Goal: Task Accomplishment & Management: Use online tool/utility

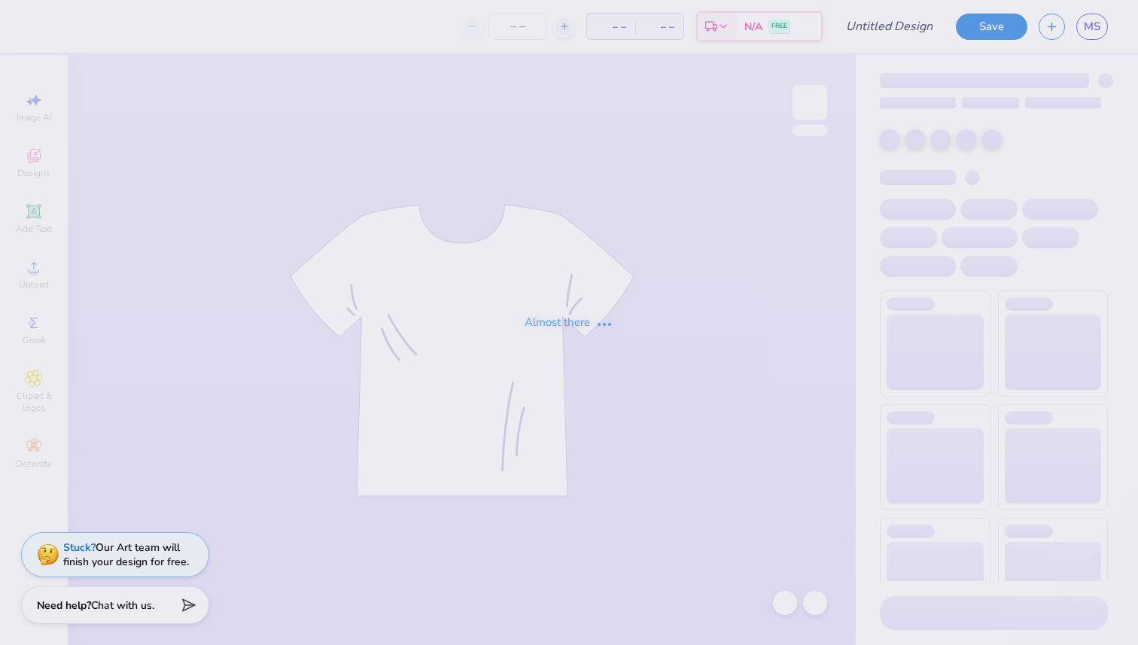
type input "Pie an ADPi 2"
type input "15"
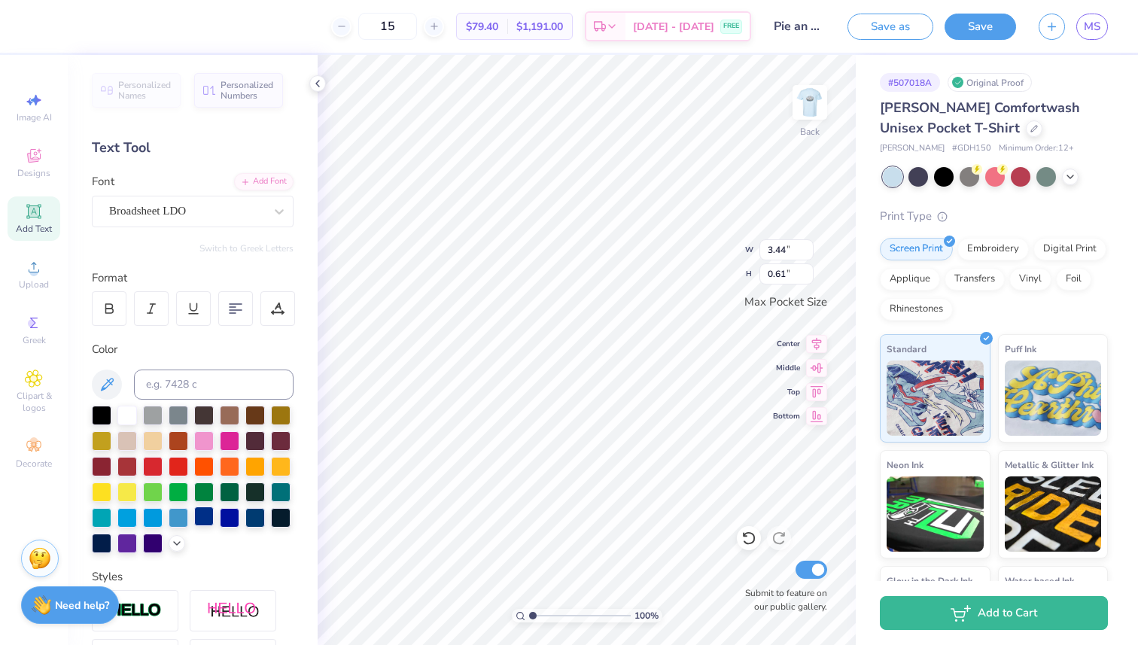
click at [205, 515] on div at bounding box center [204, 517] width 20 height 20
click at [227, 513] on div at bounding box center [230, 517] width 20 height 20
click at [203, 512] on div at bounding box center [204, 517] width 20 height 20
click at [257, 514] on div at bounding box center [255, 517] width 20 height 20
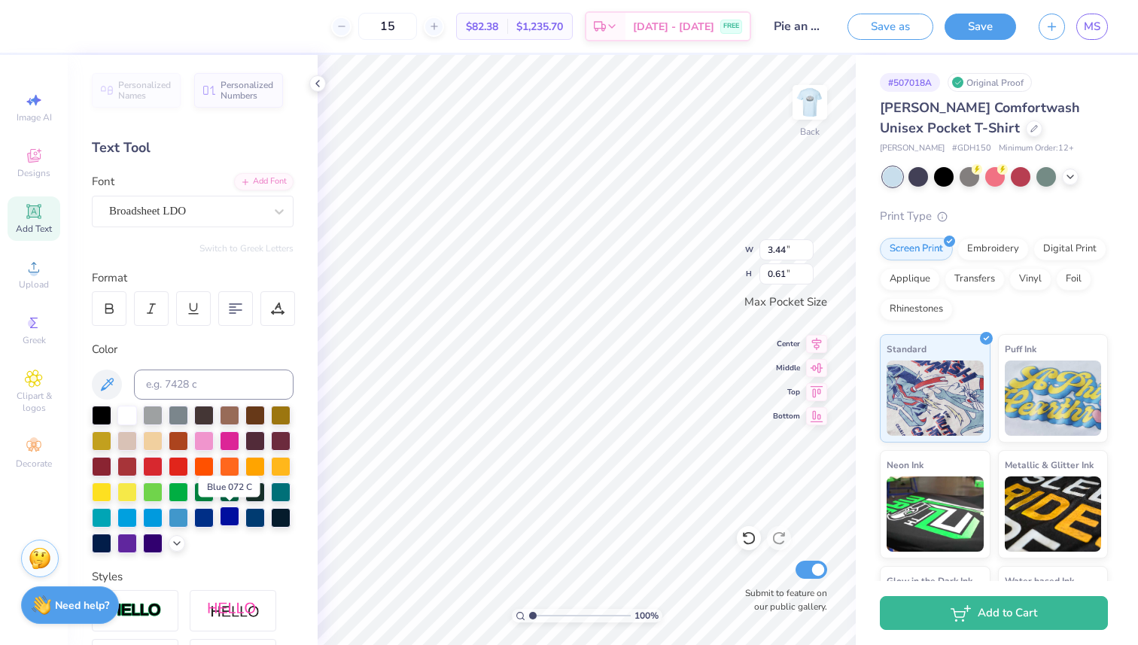
click at [232, 516] on div at bounding box center [230, 517] width 20 height 20
click at [205, 513] on div at bounding box center [204, 517] width 20 height 20
click at [178, 539] on icon at bounding box center [177, 542] width 12 height 12
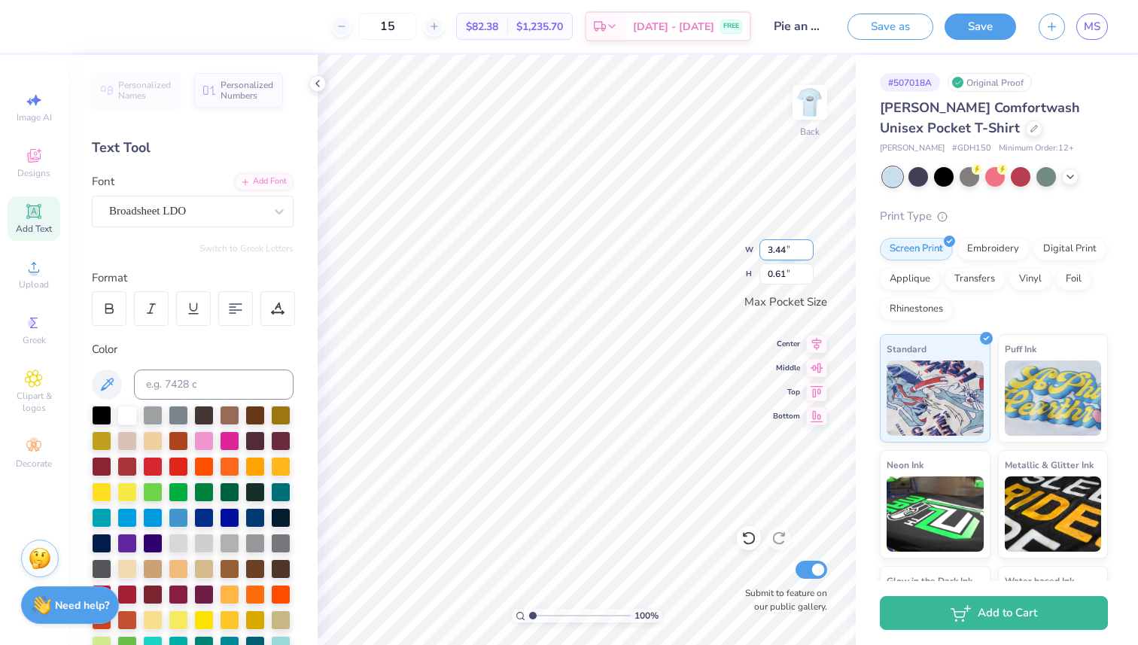
click at [770, 257] on div "100 % Back W 3.44 3.44 " H 0.61 0.61 " Max Pocket Size Center Middle Top Bottom…" at bounding box center [587, 350] width 538 height 590
click at [105, 543] on div at bounding box center [102, 542] width 20 height 20
click at [113, 543] on div at bounding box center [193, 569] width 202 height 327
click at [99, 540] on div at bounding box center [102, 542] width 20 height 20
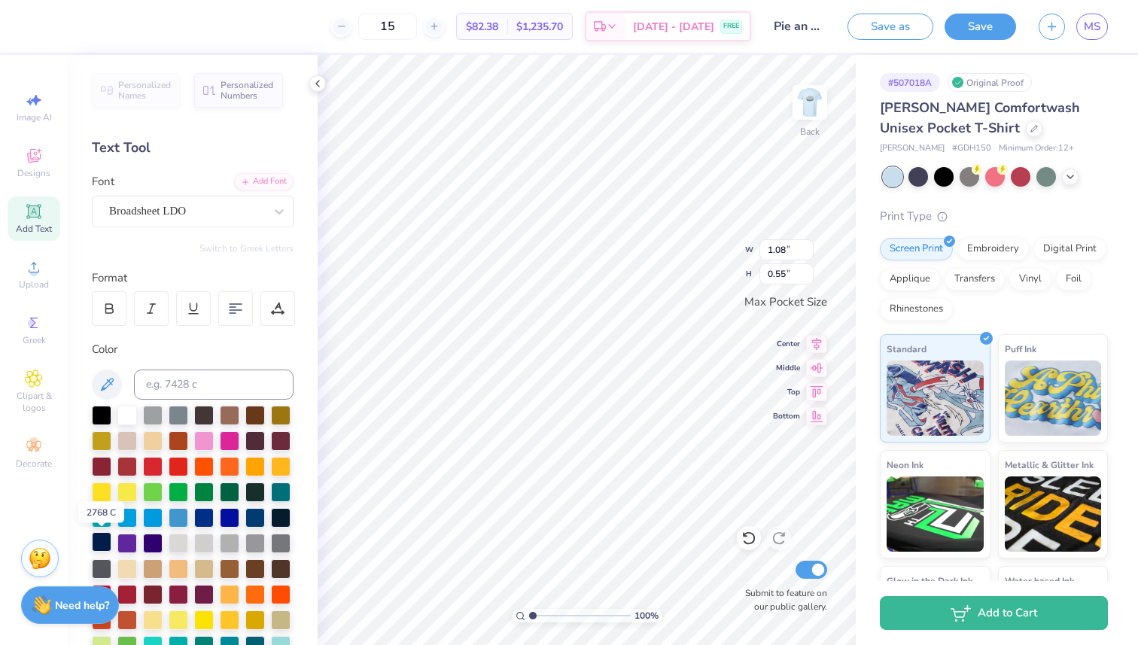
click at [105, 543] on div at bounding box center [102, 542] width 20 height 20
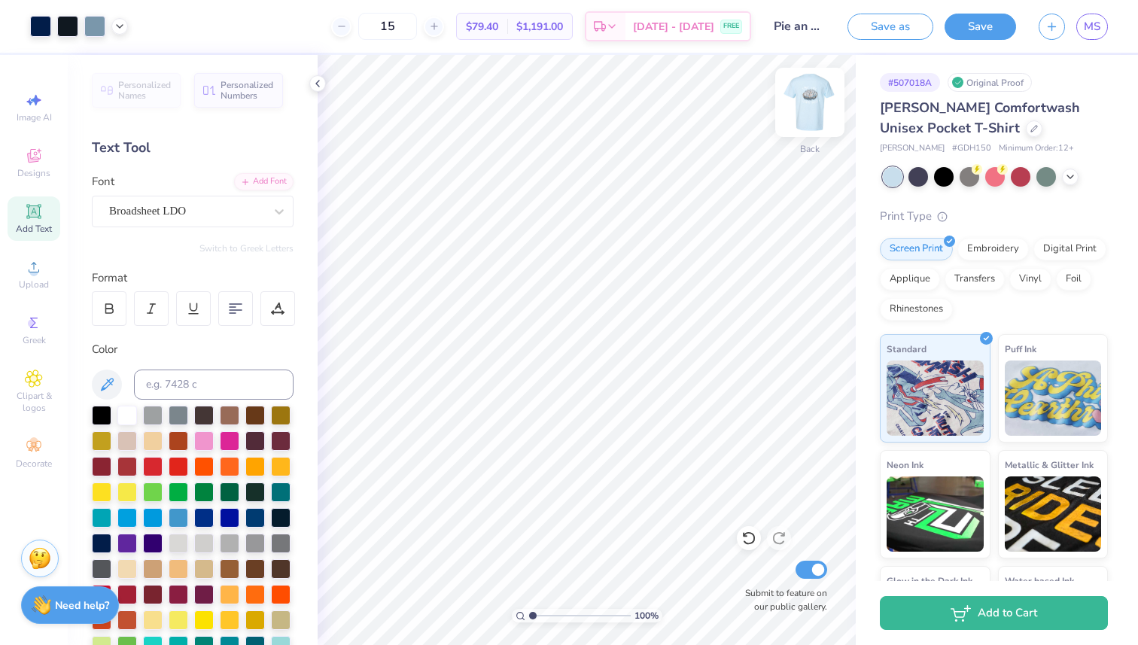
click at [811, 104] on img at bounding box center [810, 102] width 60 height 60
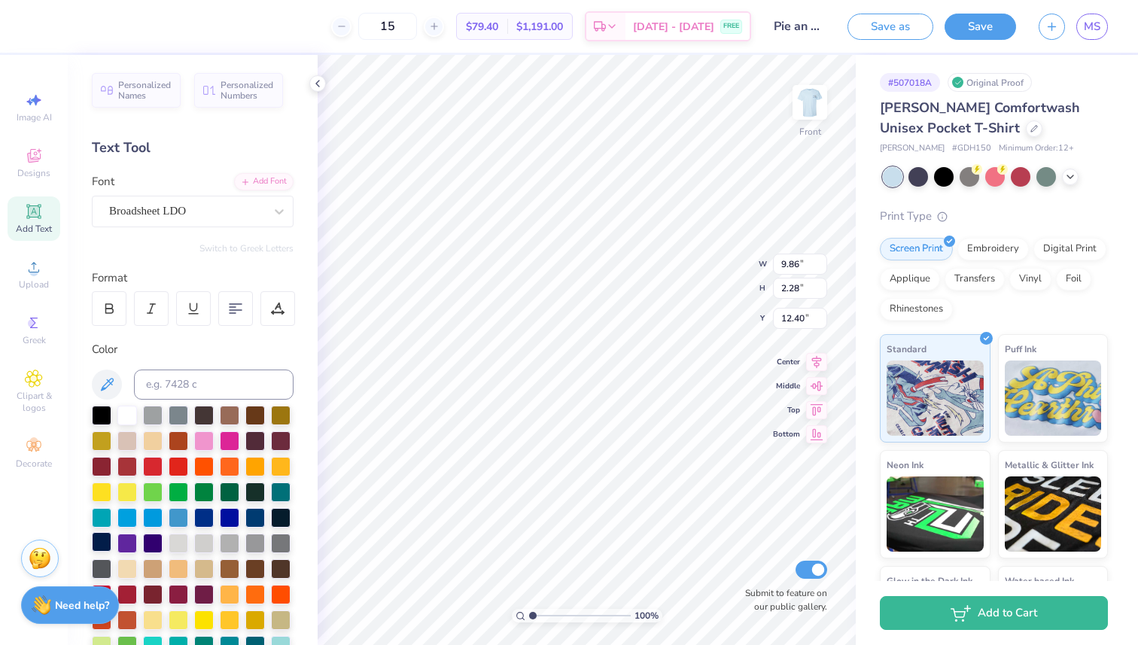
click at [102, 542] on div at bounding box center [102, 542] width 20 height 20
click at [105, 540] on div at bounding box center [102, 542] width 20 height 20
click at [319, 78] on icon at bounding box center [318, 84] width 12 height 12
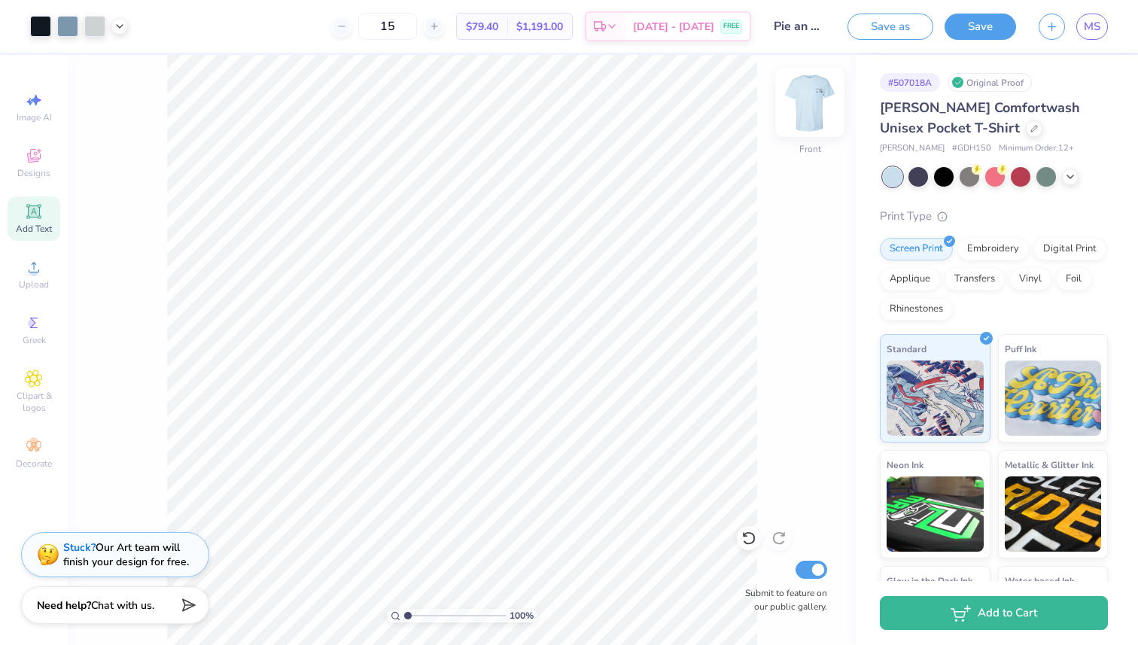
click at [806, 104] on img at bounding box center [810, 102] width 60 height 60
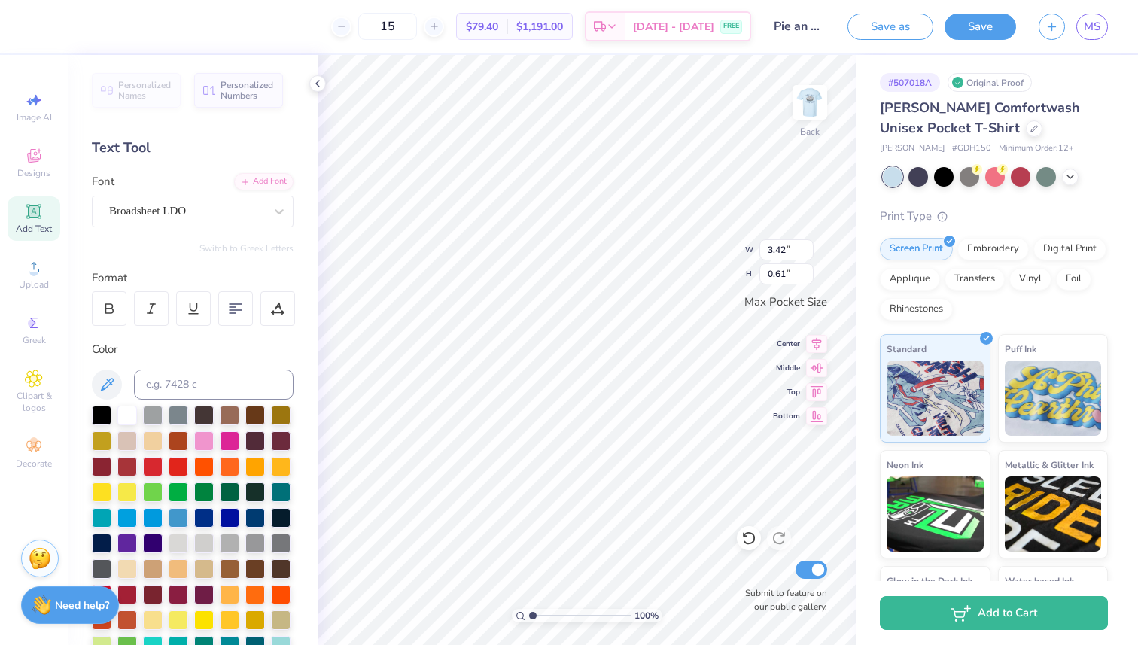
click at [717, 250] on div "100 % Back W 3.42 3.42 " H 0.61 0.61 " Max Pocket Size Center Middle Top Bottom…" at bounding box center [587, 350] width 538 height 590
click at [230, 516] on div at bounding box center [230, 517] width 20 height 20
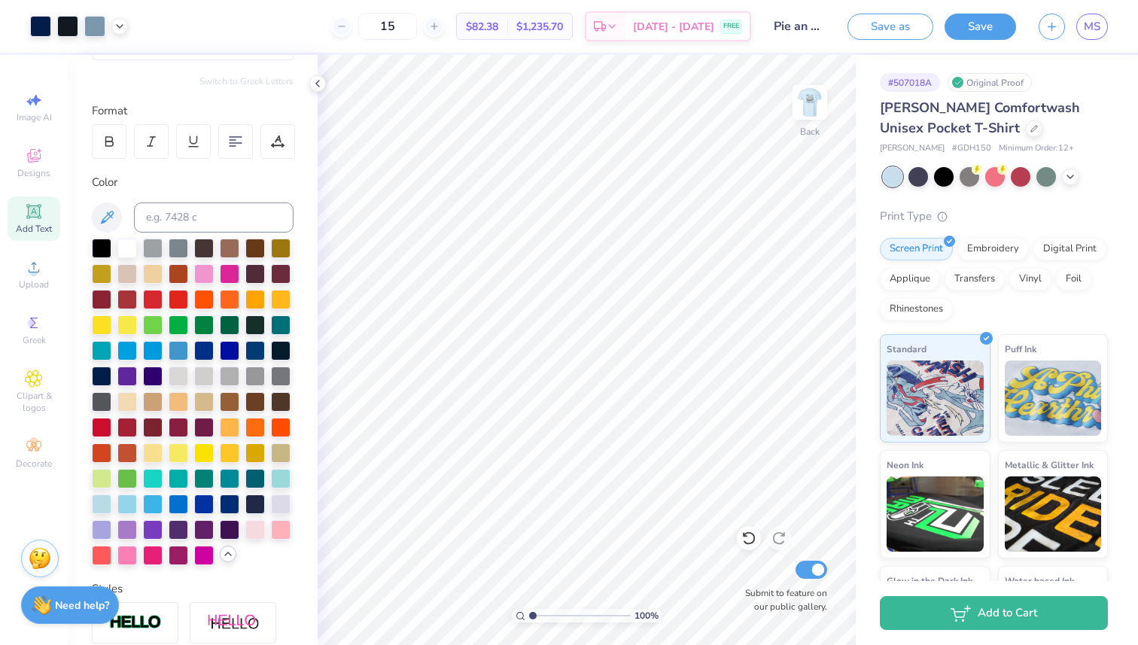
scroll to position [169, 0]
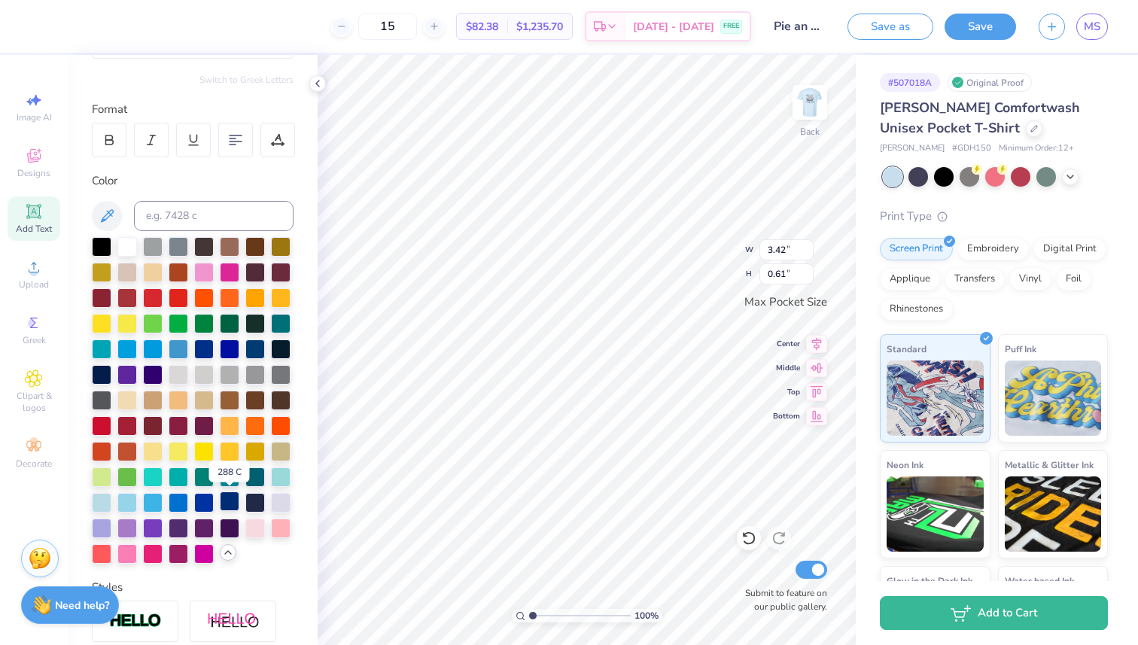
click at [231, 507] on div at bounding box center [230, 501] width 20 height 20
click at [230, 502] on div at bounding box center [230, 501] width 20 height 20
click at [233, 504] on div at bounding box center [230, 501] width 20 height 20
click at [319, 81] on icon at bounding box center [318, 84] width 12 height 12
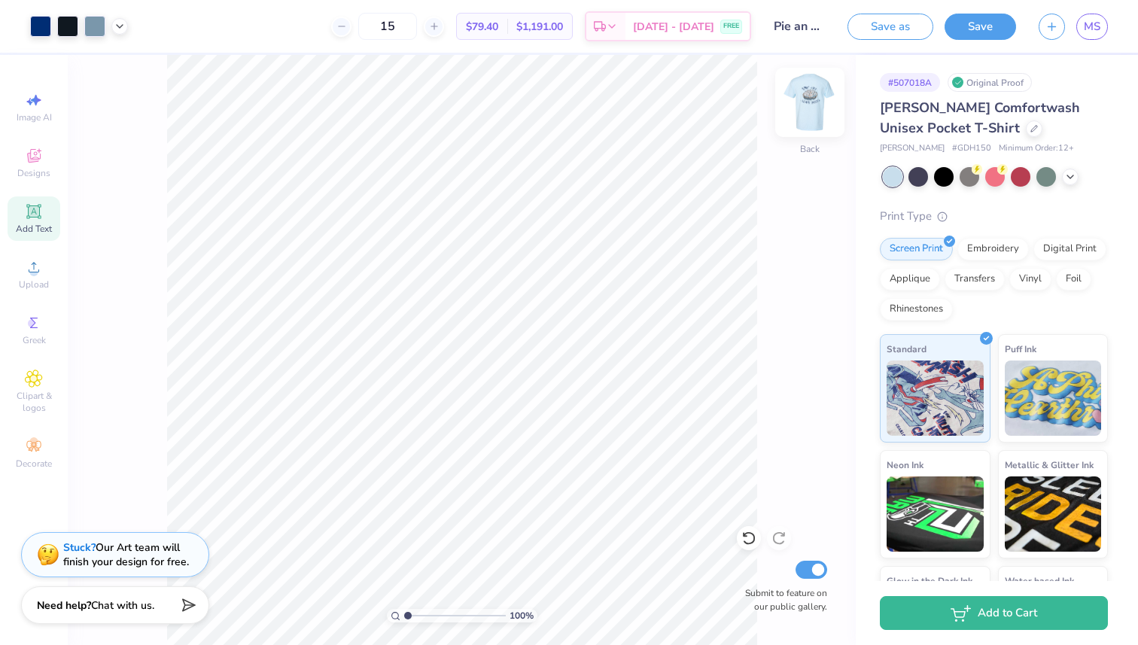
click at [815, 108] on img at bounding box center [810, 102] width 60 height 60
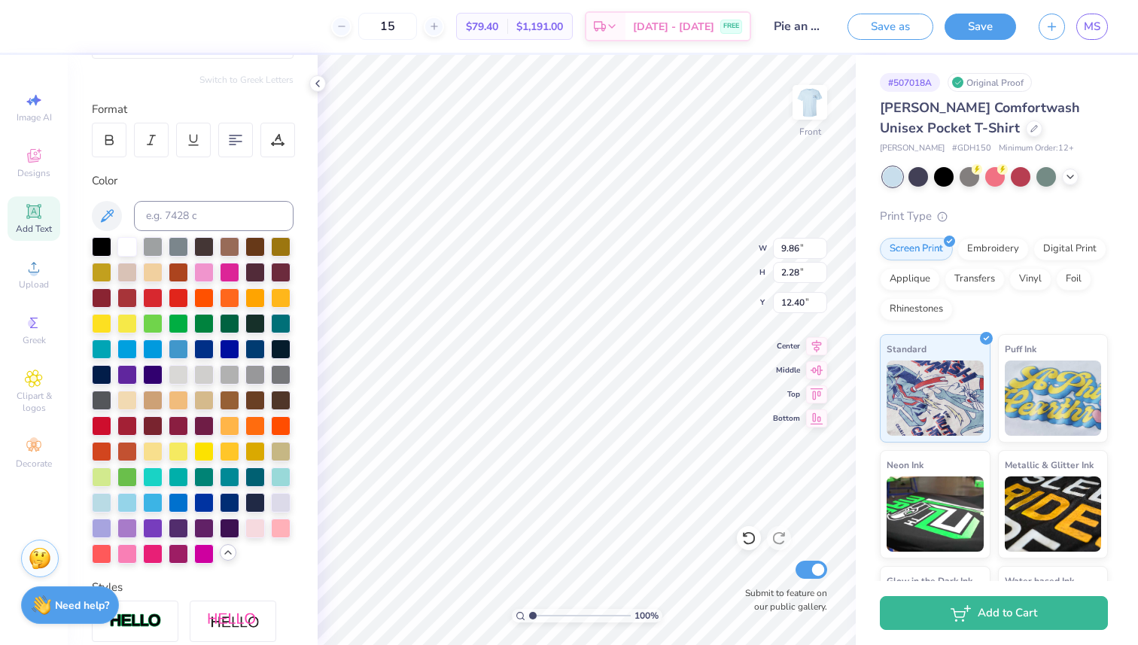
scroll to position [0, 2]
click at [230, 499] on div at bounding box center [230, 501] width 20 height 20
click at [232, 502] on div at bounding box center [230, 501] width 20 height 20
click at [313, 73] on div "Personalized Names Personalized Numbers Text Tool Add Font Font Broadsheet LDO …" at bounding box center [193, 350] width 250 height 590
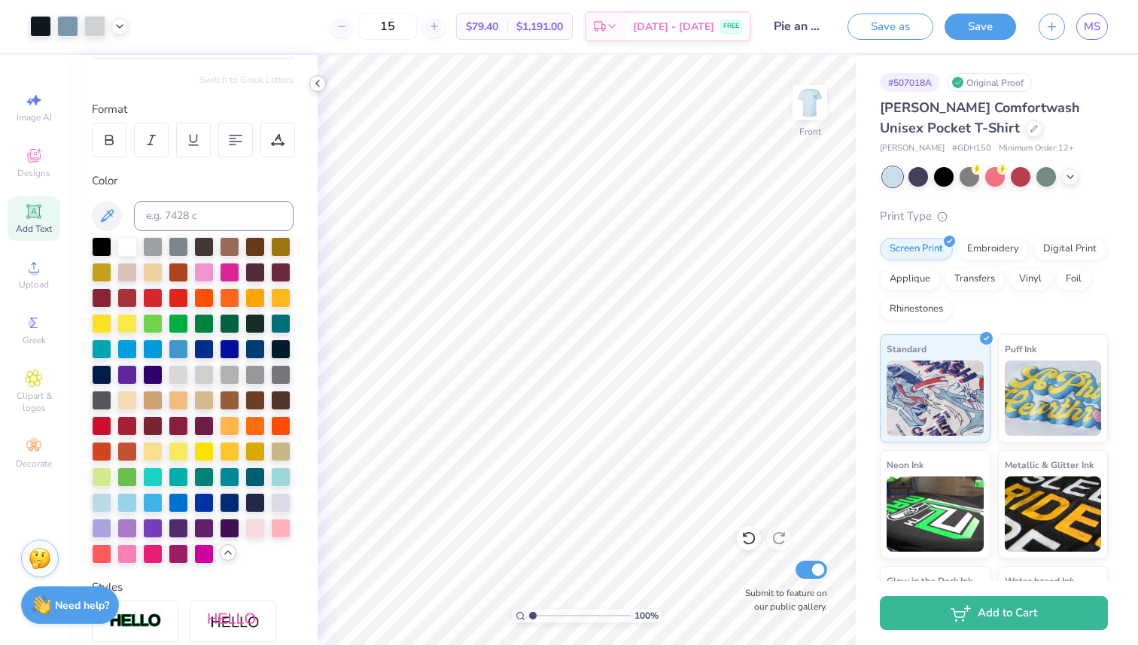
click at [315, 78] on icon at bounding box center [318, 84] width 12 height 12
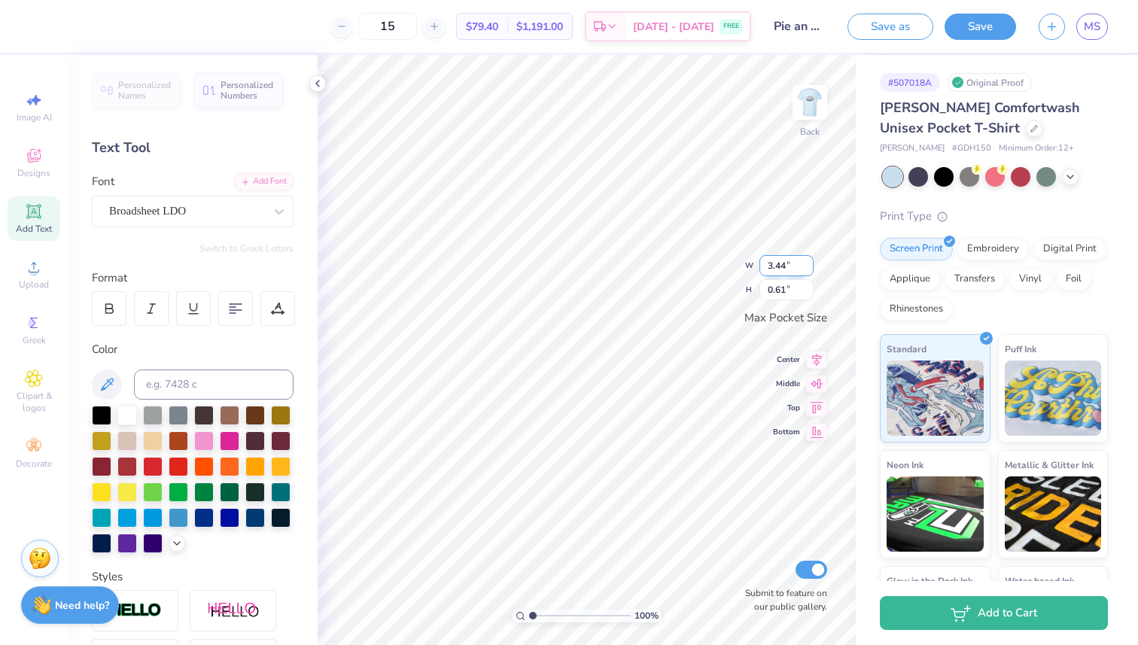
click at [785, 256] on div "100 % Back W 3.44 3.44 " H 0.61 0.61 " Max Pocket Size Center Middle Top Bottom…" at bounding box center [587, 350] width 538 height 590
click at [178, 543] on icon at bounding box center [177, 542] width 12 height 12
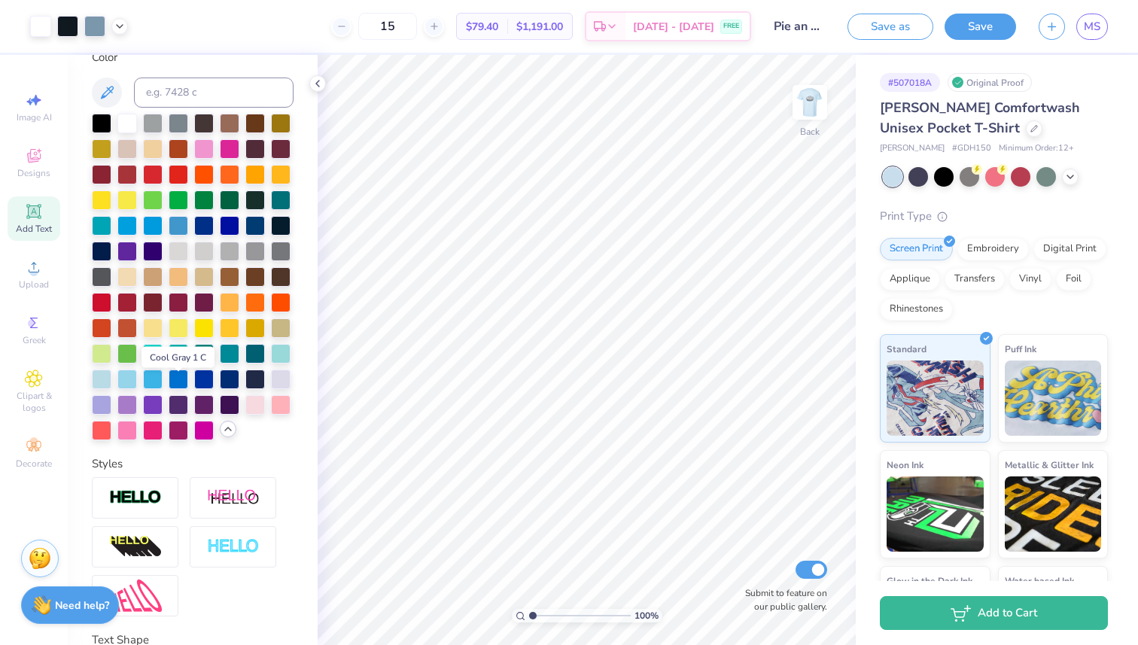
scroll to position [338, 0]
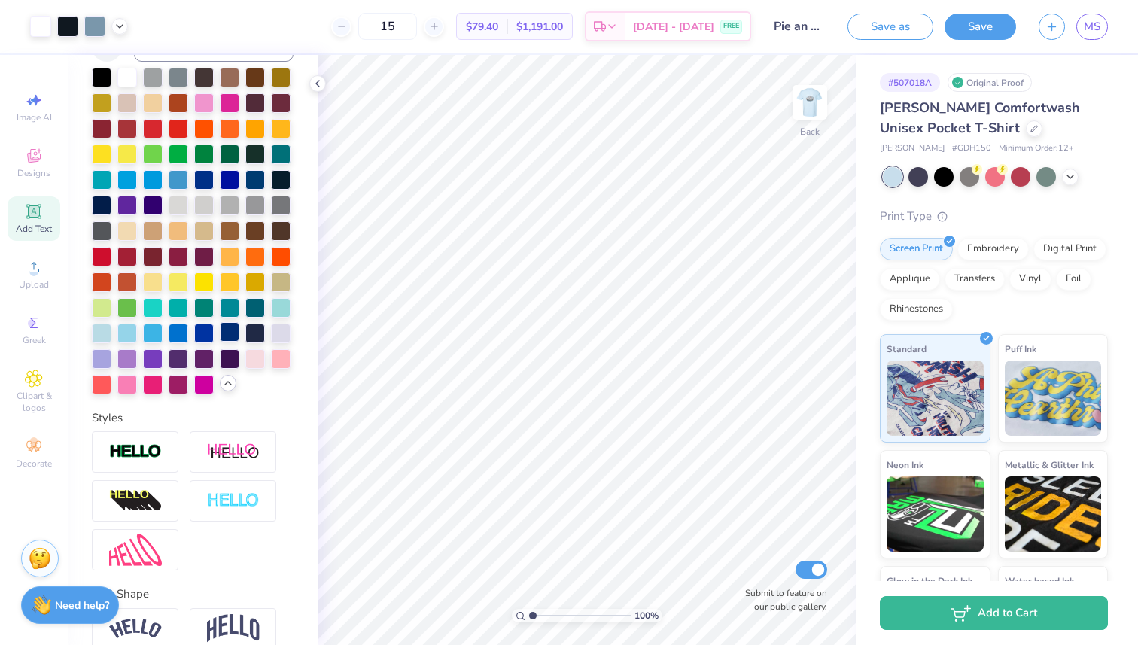
click at [232, 331] on div at bounding box center [230, 332] width 20 height 20
click at [230, 332] on div at bounding box center [230, 332] width 20 height 20
click at [808, 117] on img at bounding box center [810, 102] width 60 height 60
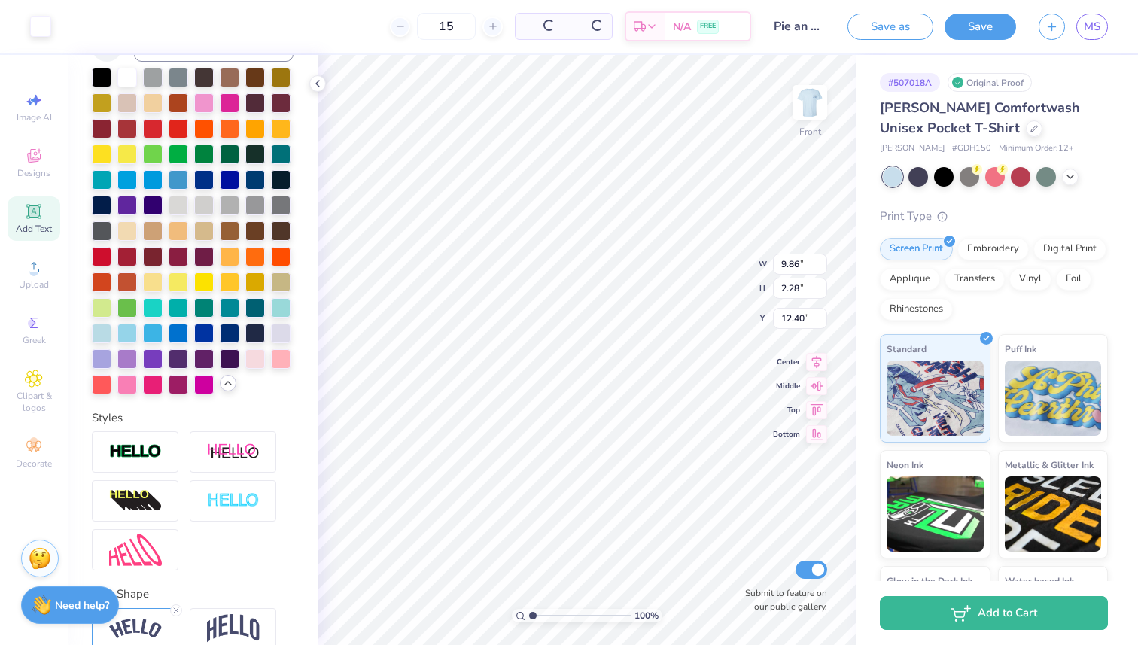
type input "12.39"
click at [237, 334] on div at bounding box center [230, 332] width 20 height 20
type input "7.36"
type input "1.98"
type input "5.83"
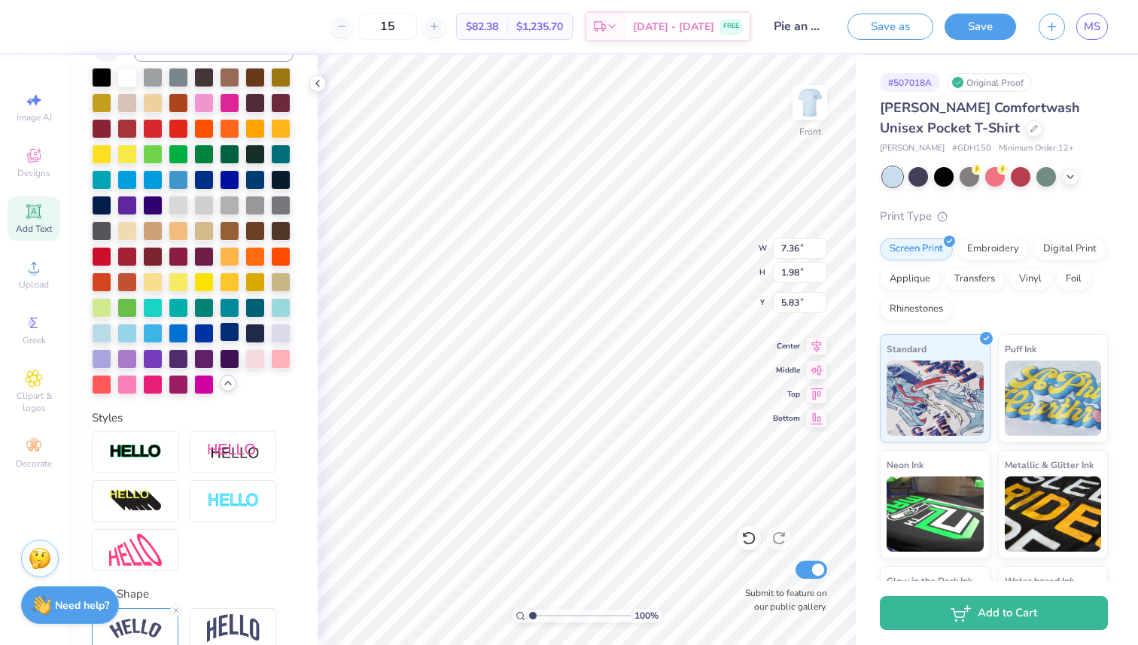
click at [233, 333] on div at bounding box center [230, 332] width 20 height 20
type input "9.86"
type input "2.28"
type input "12.39"
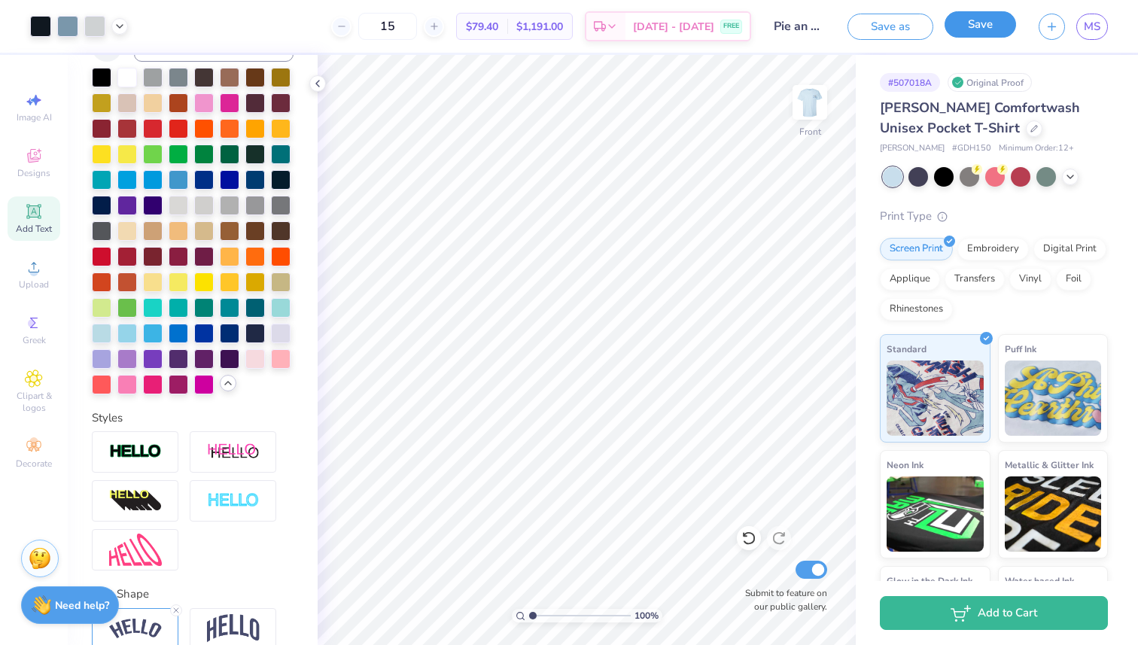
click at [984, 27] on button "Save" at bounding box center [981, 24] width 72 height 26
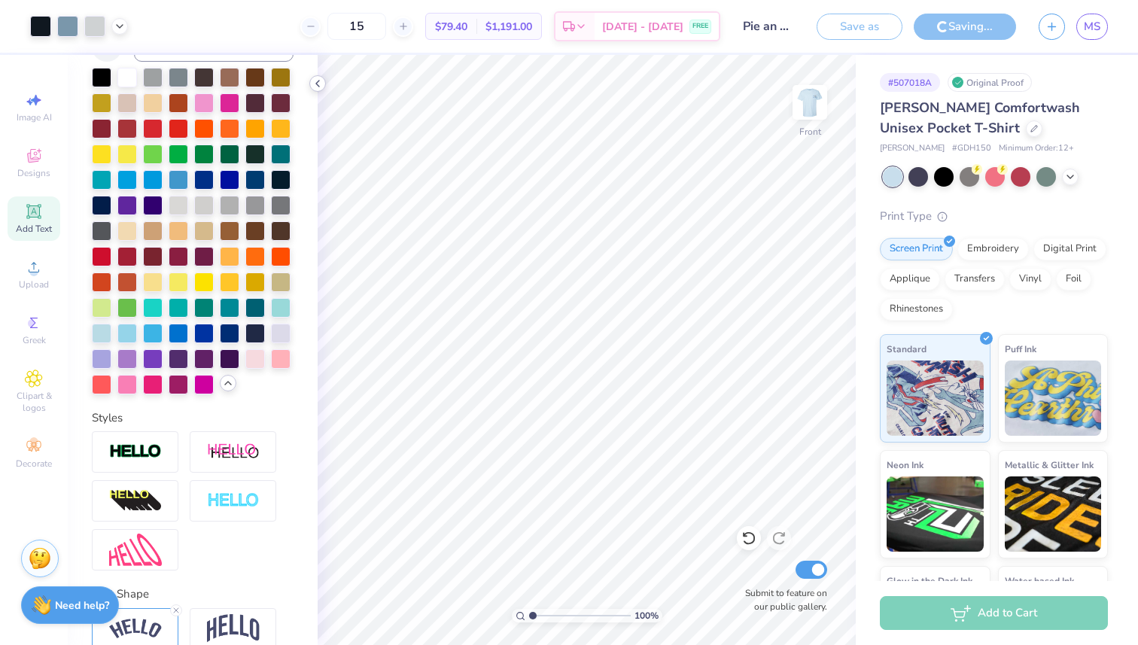
click at [318, 82] on icon at bounding box center [318, 84] width 12 height 12
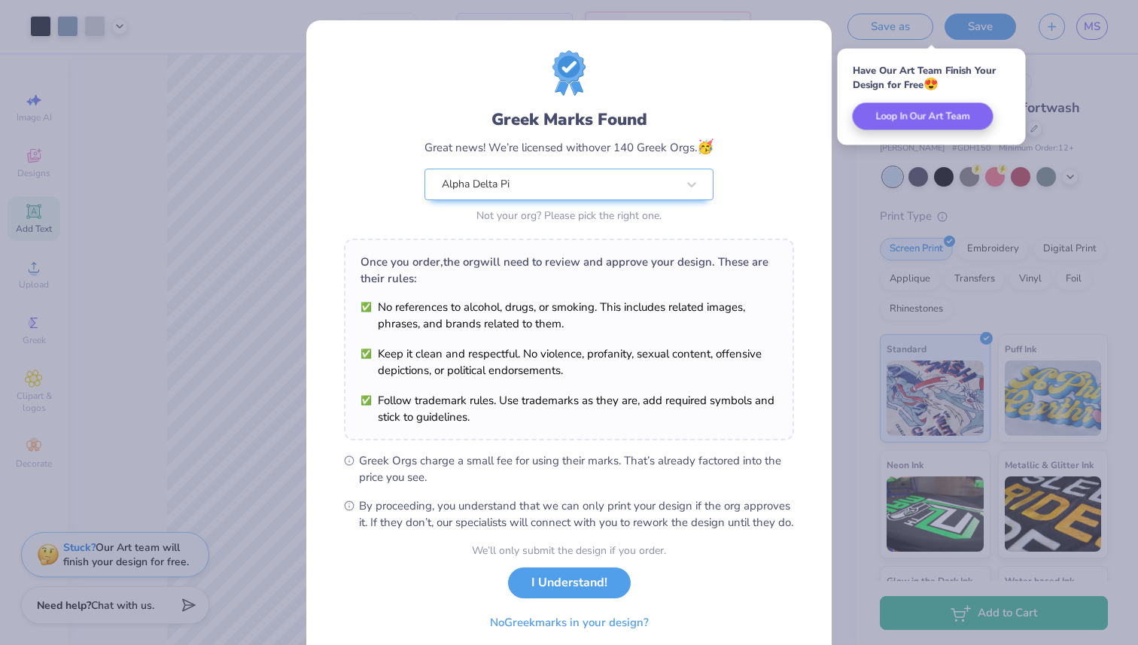
click at [600, 598] on button "I Understand!" at bounding box center [569, 583] width 123 height 31
